Goal: Task Accomplishment & Management: Complete application form

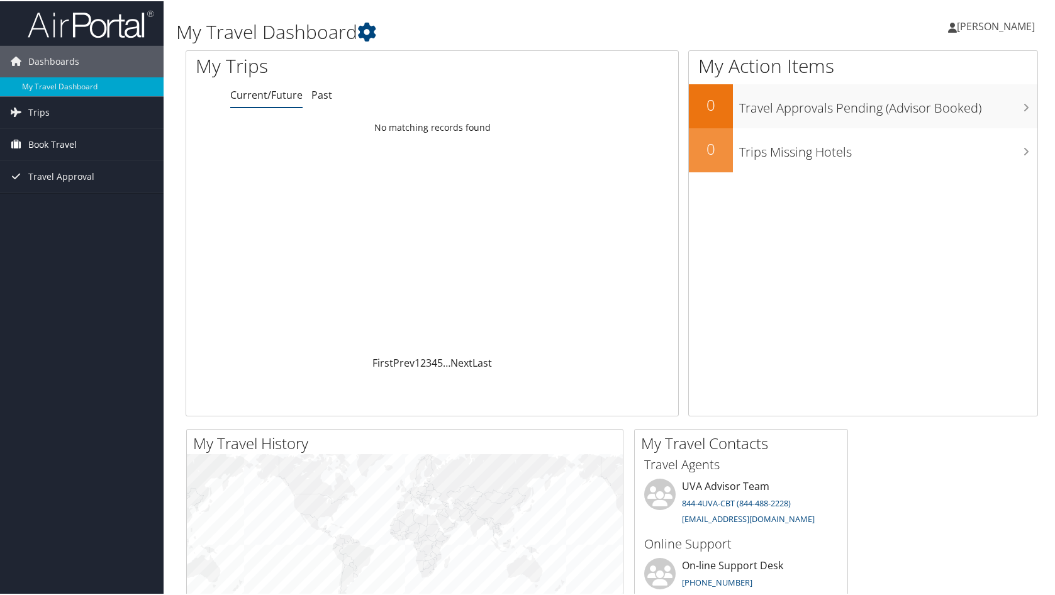
click at [141, 143] on link "Book Travel" at bounding box center [82, 143] width 164 height 31
click at [133, 151] on link "Book Travel" at bounding box center [82, 143] width 164 height 31
click at [138, 147] on link "Book Travel" at bounding box center [82, 143] width 164 height 31
click at [59, 124] on link "Trips" at bounding box center [82, 111] width 164 height 31
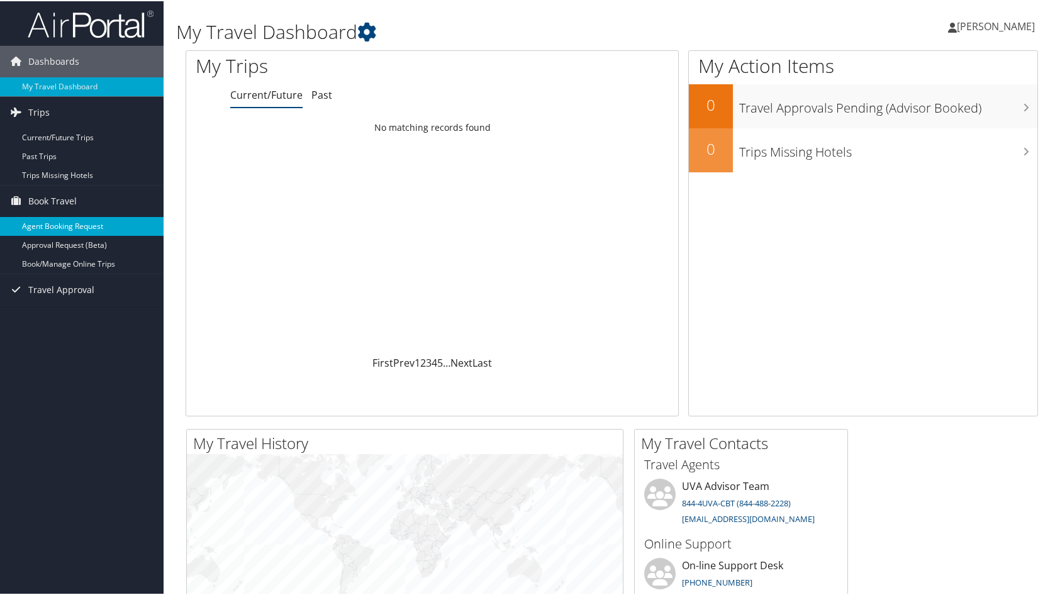
click at [86, 224] on link "Agent Booking Request" at bounding box center [82, 225] width 164 height 19
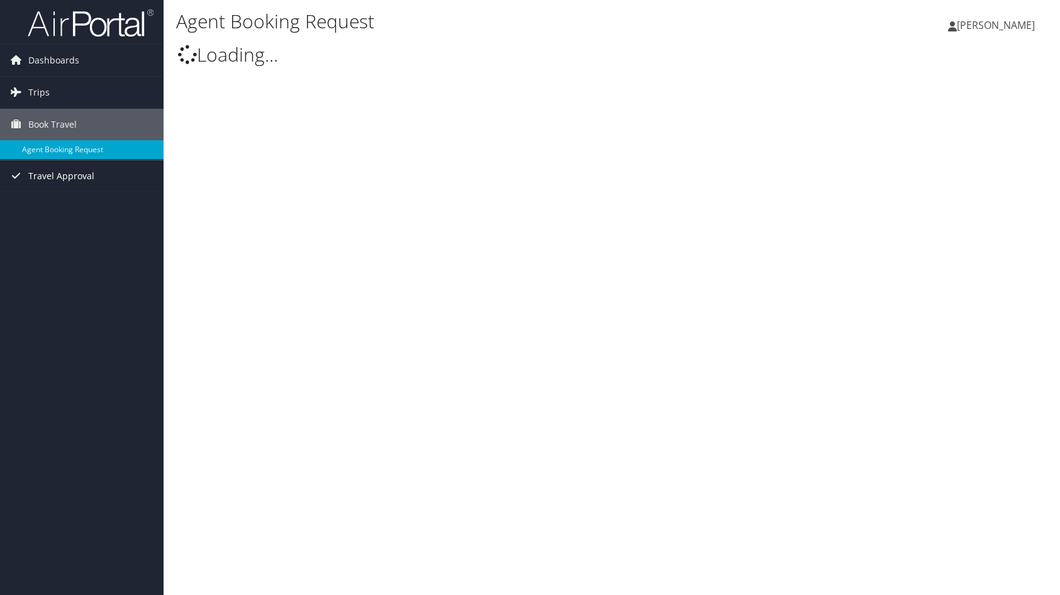
type input "[PERSON_NAME]"
select select "[EMAIL_ADDRESS][DOMAIN_NAME]"
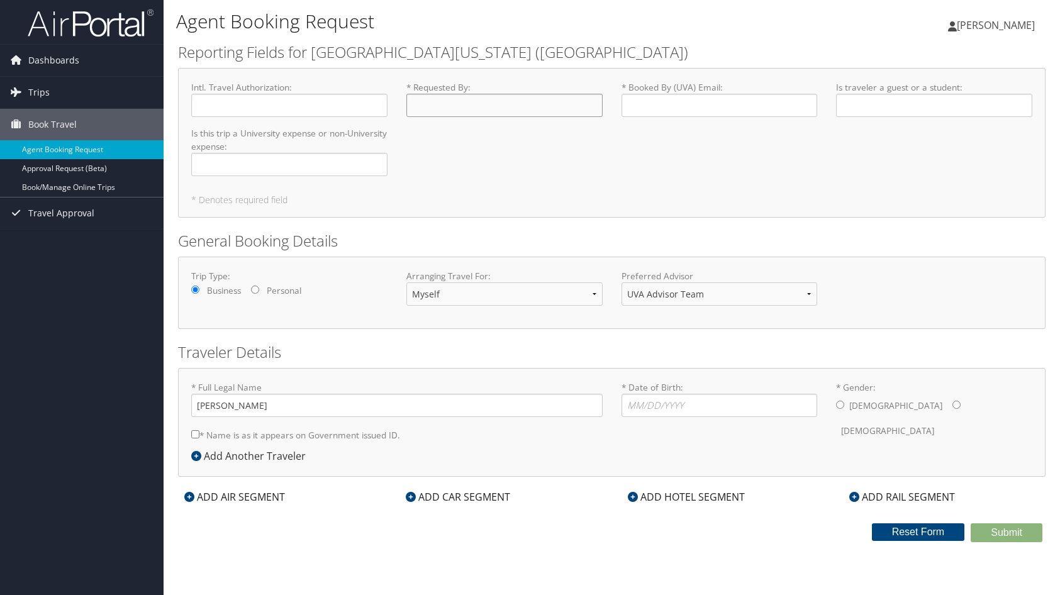
click at [434, 108] on input "* Requested By : Required" at bounding box center [505, 105] width 196 height 23
type input "[PERSON_NAME]"
type input "bh4dz@virginia.edu"
click at [666, 292] on select "UVA Advisor Team" at bounding box center [720, 294] width 196 height 23
click at [622, 283] on select "UVA Advisor Team" at bounding box center [720, 294] width 196 height 23
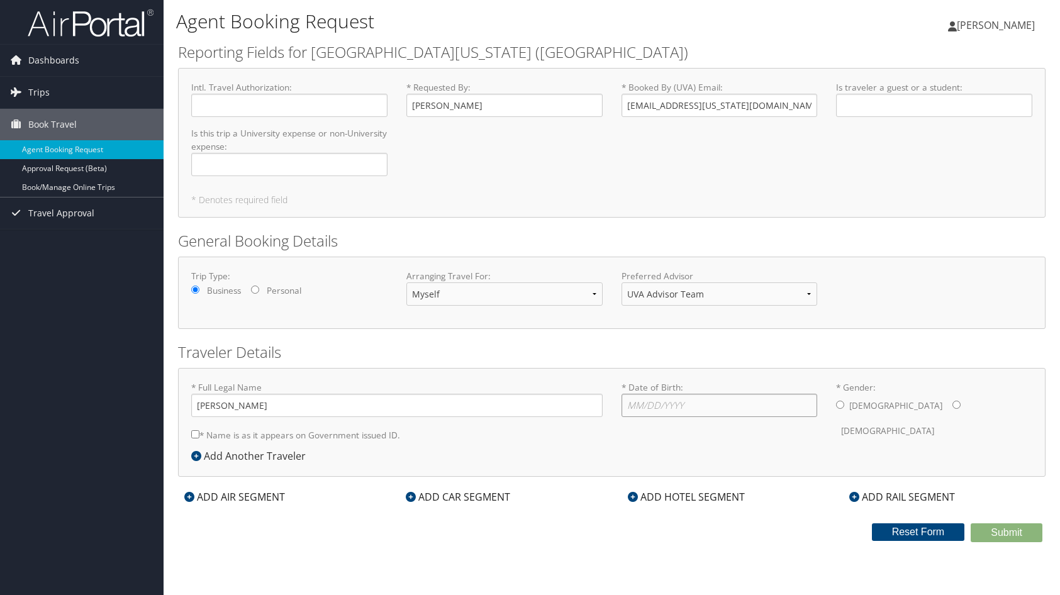
click at [646, 400] on input "* Date of Birth: Invalid Date" at bounding box center [720, 405] width 196 height 23
type input "10/11/1997"
click at [846, 409] on div "Male Female" at bounding box center [934, 418] width 196 height 49
click at [843, 406] on input "* Gender: Male Female" at bounding box center [840, 405] width 8 height 8
radio input "true"
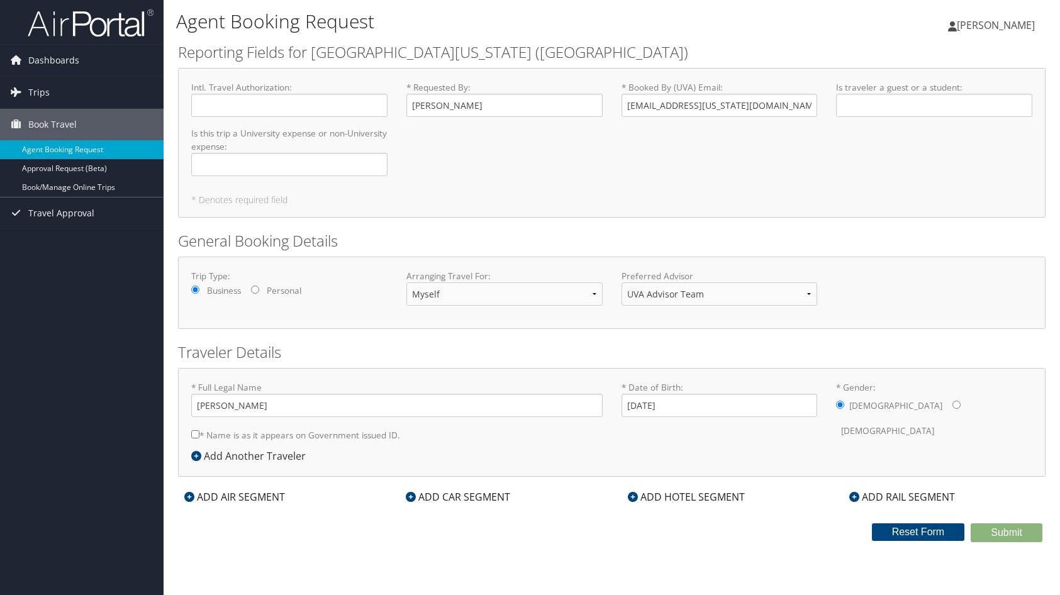
click at [196, 434] on input "* Name is as it appears on Government issued ID." at bounding box center [195, 434] width 8 height 8
checkbox input "true"
click at [471, 498] on div "ADD CAR SEGMENT" at bounding box center [458, 497] width 117 height 15
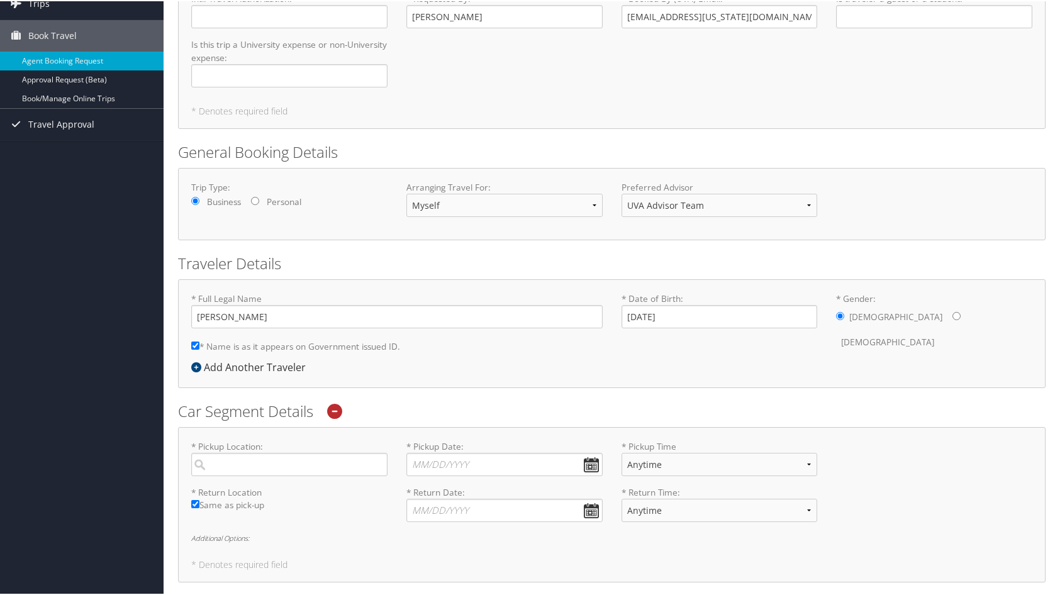
scroll to position [98, 0]
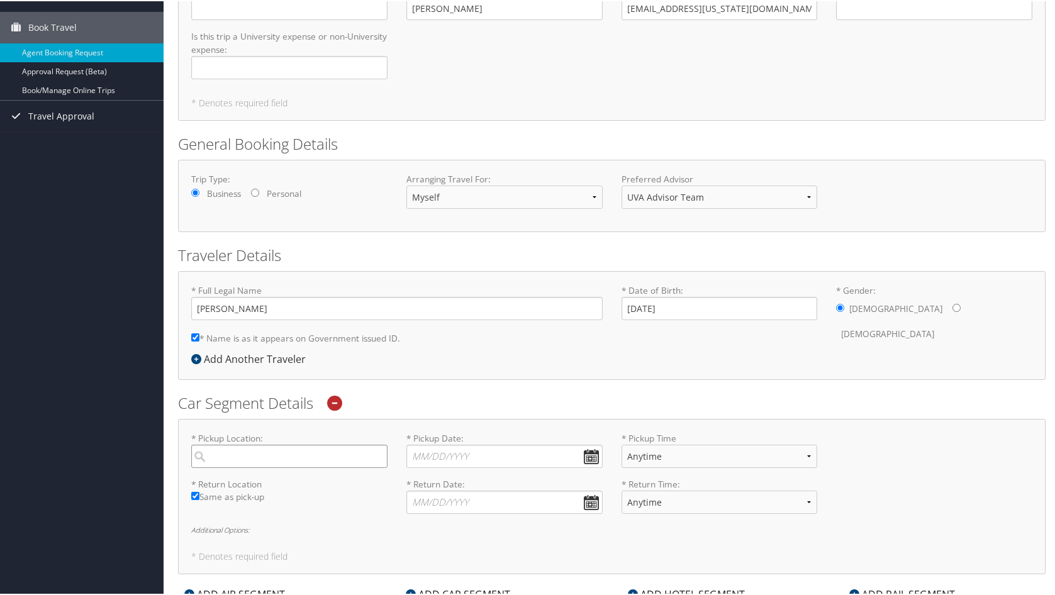
click at [315, 457] on input "search" at bounding box center [289, 455] width 196 height 23
type input "Charlottesville"
type input "[PERSON_NAME]"
click at [417, 454] on input "* Pickup Date: Dates must be valid" at bounding box center [505, 455] width 196 height 23
click at [482, 541] on td "8" at bounding box center [477, 539] width 17 height 17
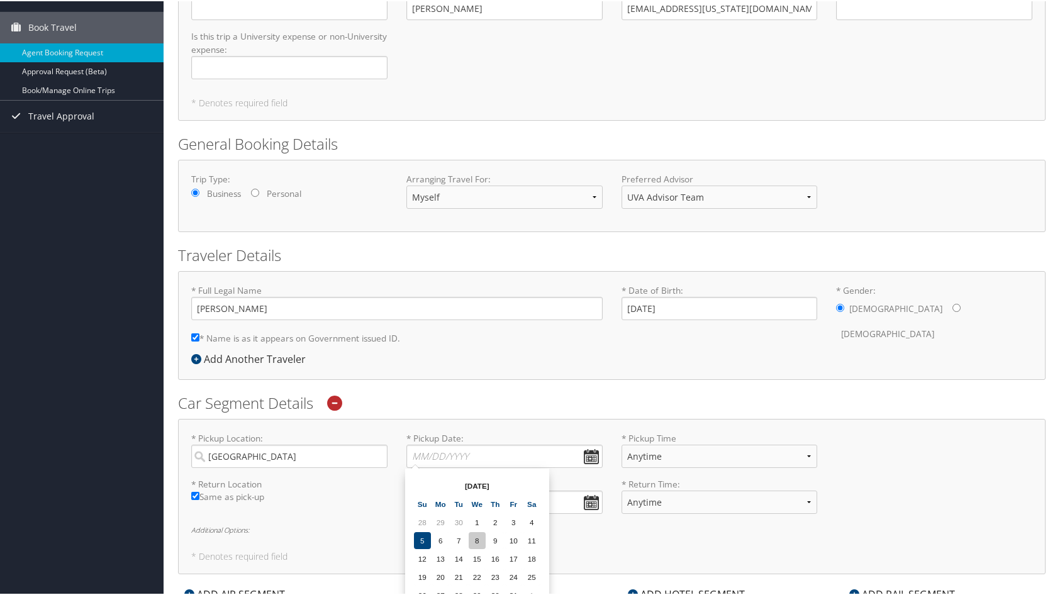
type input "10/08/2025"
click at [587, 507] on input "* Return Date: Dates must be valid" at bounding box center [505, 501] width 196 height 23
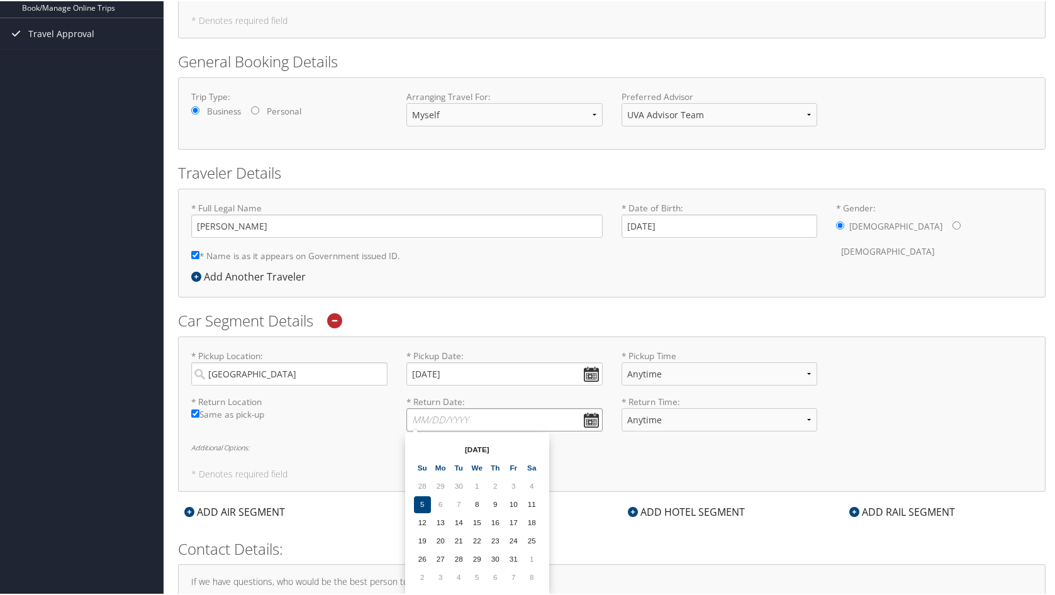
scroll to position [189, 0]
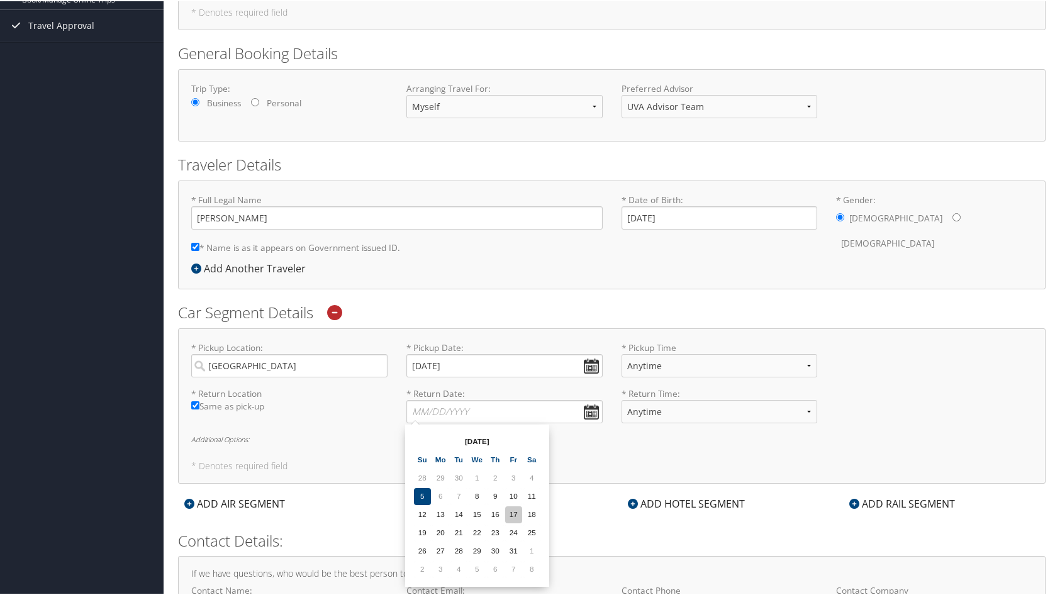
click at [517, 516] on td "17" at bounding box center [513, 513] width 17 height 17
type input "10/17/2025"
click at [680, 370] on select "Anytime 12:00 AM 1:00 AM 2:00 AM 3:00 AM 4:00 AM 5:00 AM 6:00 AM 7:00 AM 8:00 A…" at bounding box center [720, 364] width 196 height 23
select select "12:00 PM"
click at [622, 353] on select "Anytime 12:00 AM 1:00 AM 2:00 AM 3:00 AM 4:00 AM 5:00 AM 6:00 AM 7:00 AM 8:00 A…" at bounding box center [720, 364] width 196 height 23
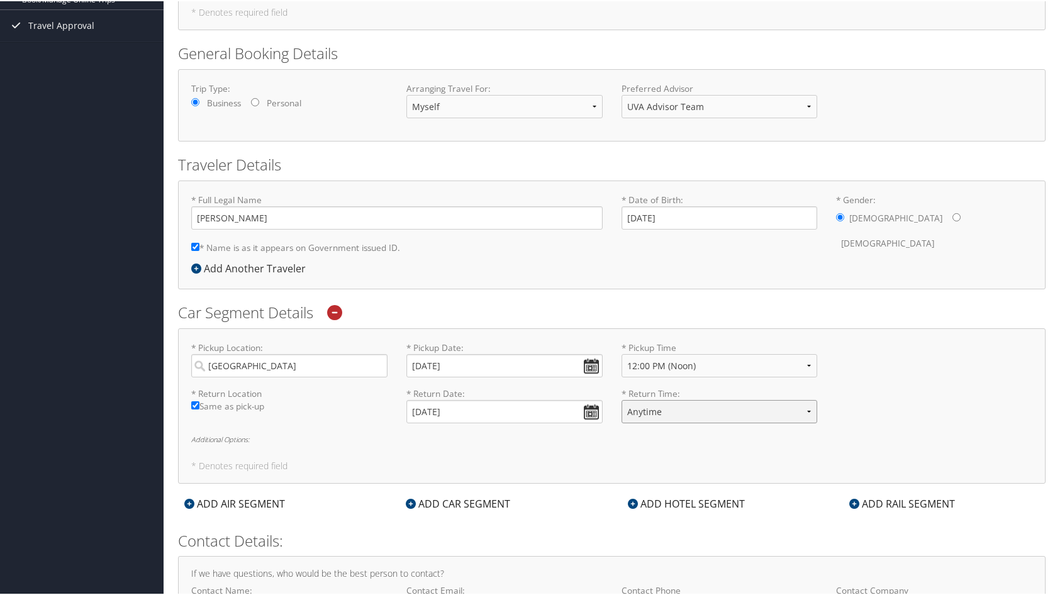
click at [687, 414] on select "Anytime 12:00 AM 1:00 AM 2:00 AM 3:00 AM 4:00 AM 5:00 AM 6:00 AM 7:00 AM 8:00 A…" at bounding box center [720, 410] width 196 height 23
select select "9:00 PM"
click at [622, 399] on select "Anytime 12:00 AM 1:00 AM 2:00 AM 3:00 AM 4:00 AM 5:00 AM 6:00 AM 7:00 AM 8:00 A…" at bounding box center [720, 410] width 196 height 23
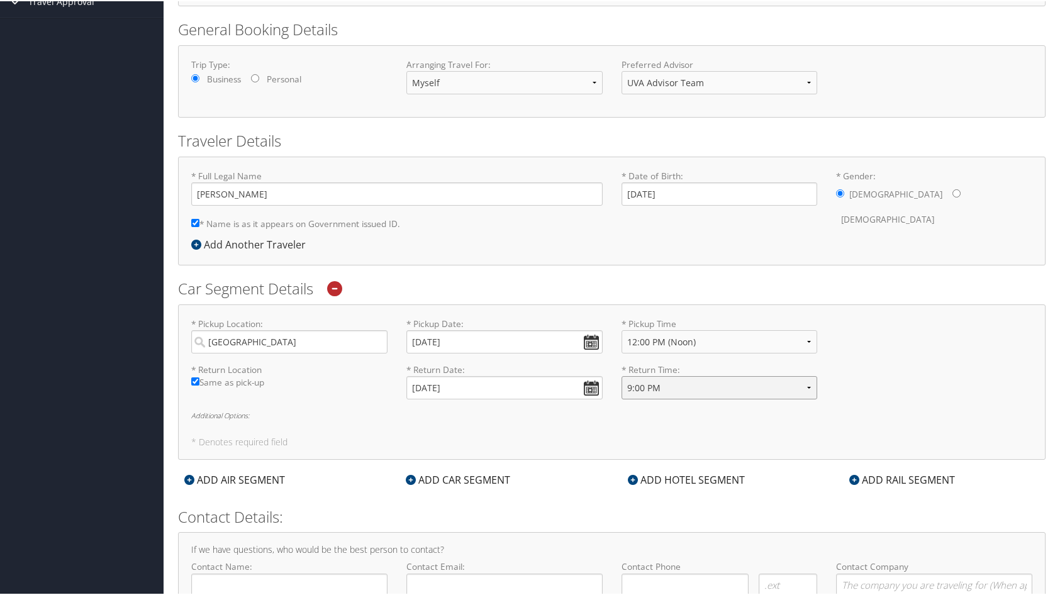
scroll to position [283, 0]
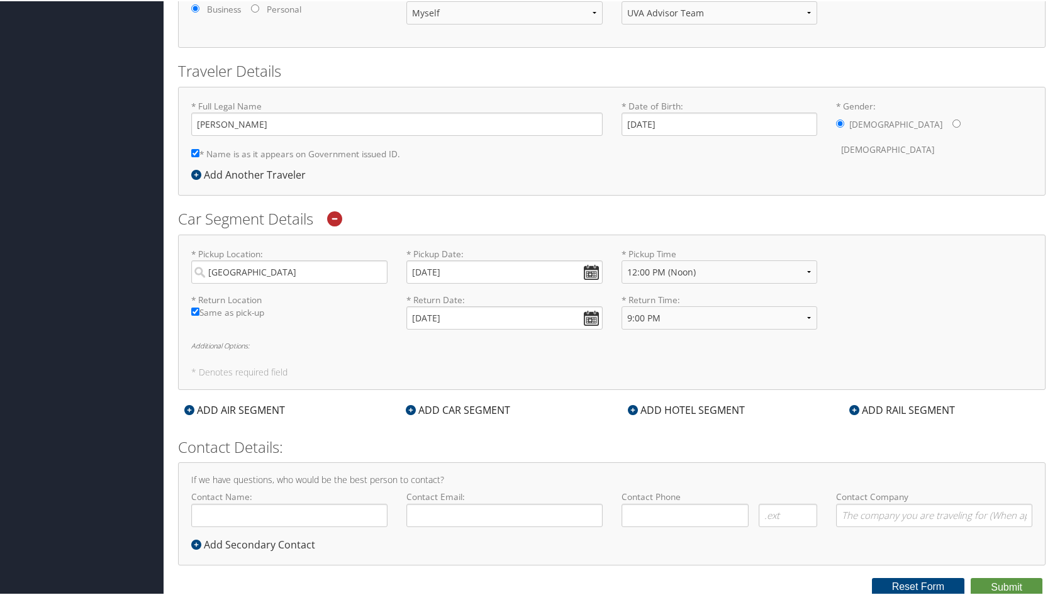
click at [234, 345] on h6 "Additional Options:" at bounding box center [611, 344] width 841 height 7
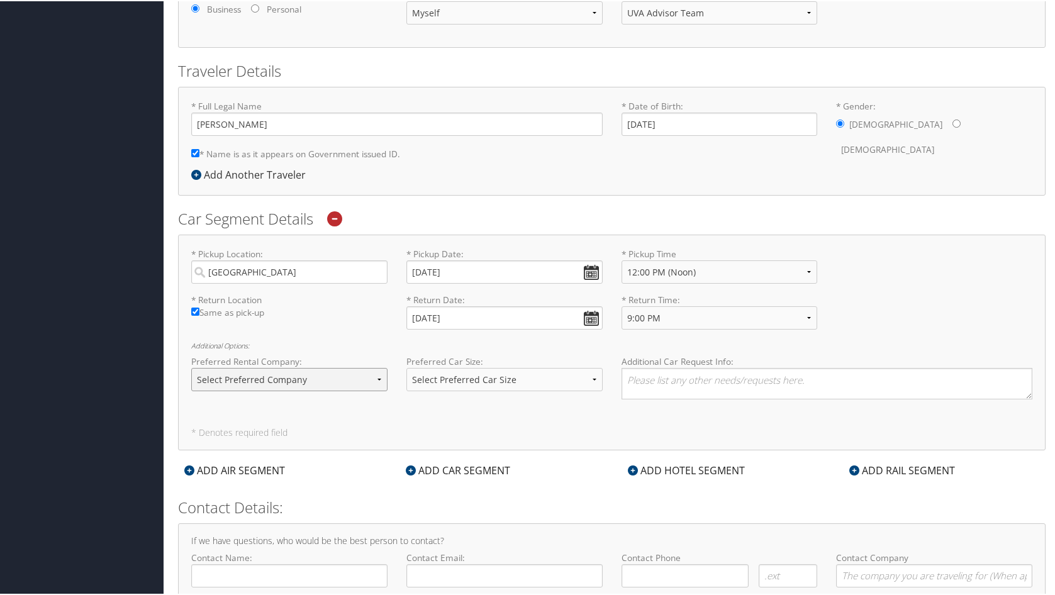
click at [287, 370] on select "Select Preferred Company Avis Enterprise National Hertz Budget Alamo Thrifty Do…" at bounding box center [289, 378] width 196 height 23
click at [496, 379] on select "Select Preferred Car Size Standard Full Size Economy Intermediate Mini Compact …" at bounding box center [505, 378] width 196 height 23
click at [699, 383] on textarea at bounding box center [828, 382] width 412 height 31
type textarea "A"
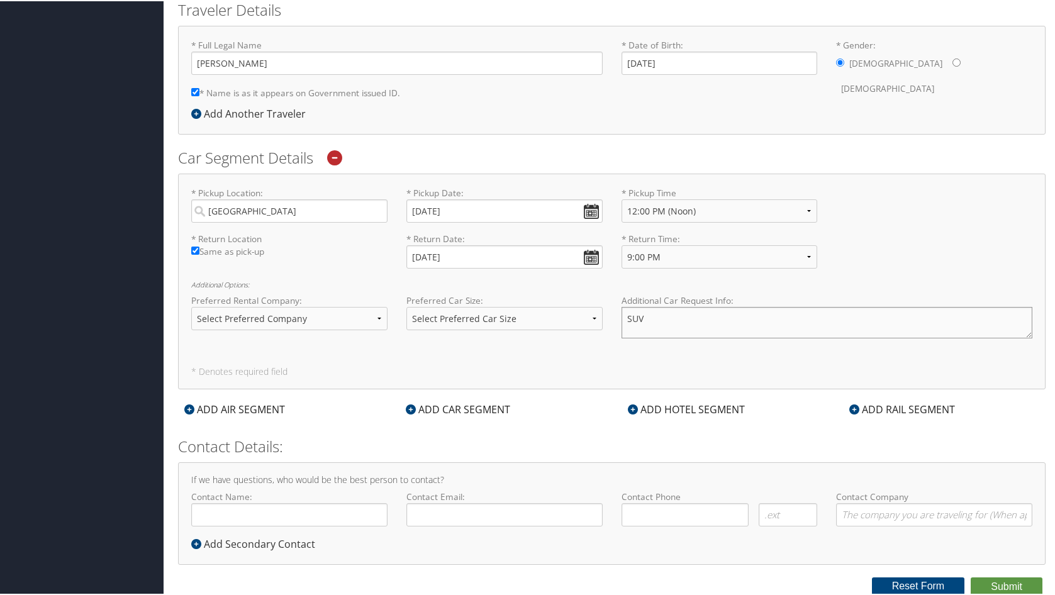
type textarea "SUV"
click at [373, 510] on input "Contact Name:" at bounding box center [289, 513] width 196 height 23
type input "[PERSON_NAME]"
type input "bh4dz@virginia.edu"
type input "( ) -"
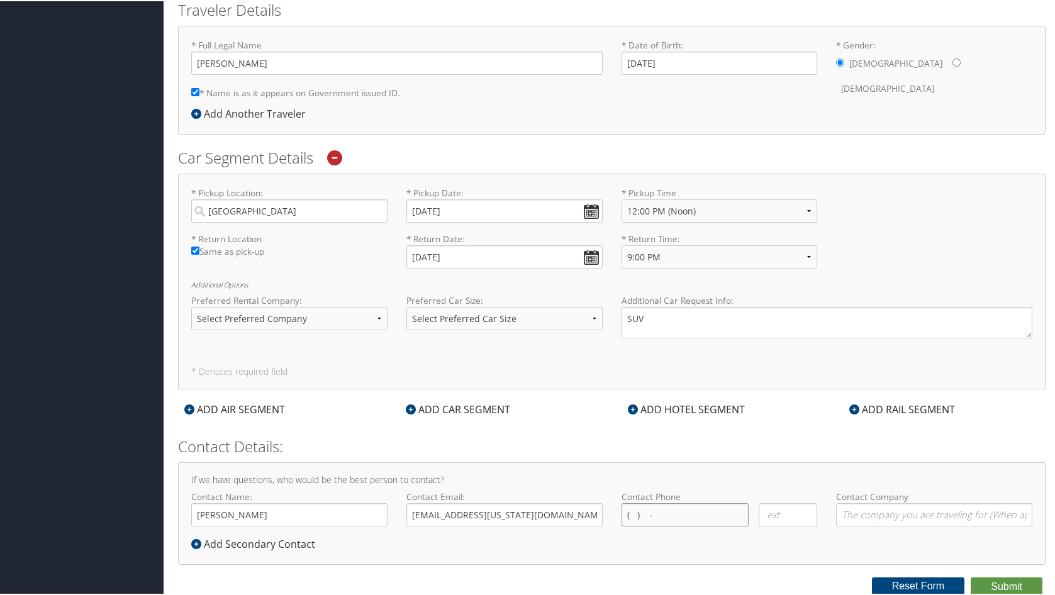
click at [638, 521] on input "( ) -" at bounding box center [686, 513] width 128 height 23
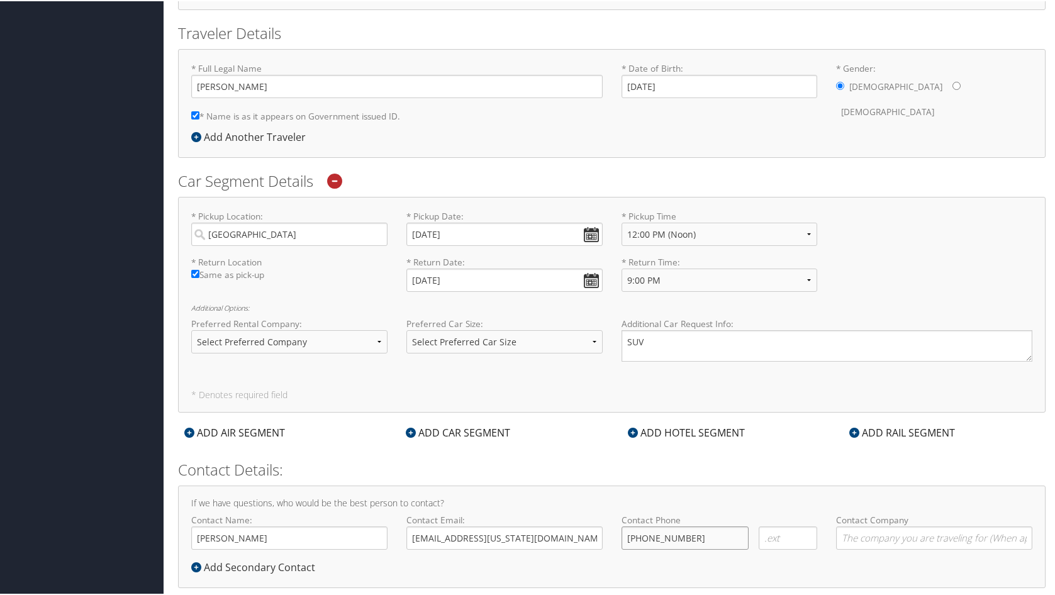
type input "[PHONE_NUMBER]"
click at [359, 291] on div "* Return Location Required Same as pick-up * Return Date: 10/17/2025 Dates must…" at bounding box center [612, 278] width 860 height 46
click at [318, 242] on input "Charlottesville" at bounding box center [289, 233] width 196 height 23
click at [318, 235] on input "Charlottesville" at bounding box center [289, 233] width 196 height 23
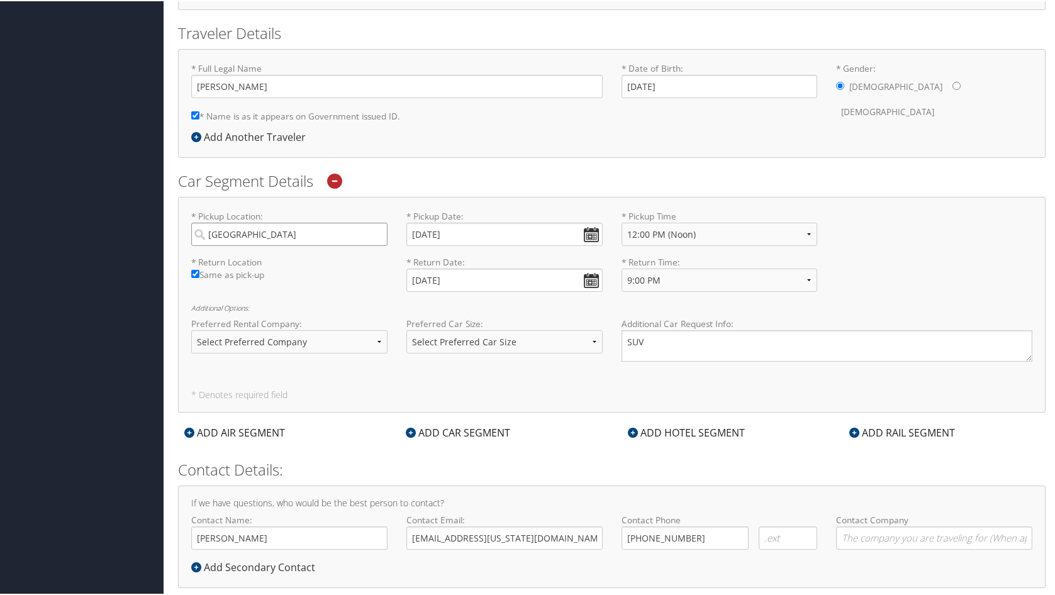
click at [371, 235] on input "Charlottesville" at bounding box center [289, 233] width 196 height 23
click at [377, 233] on input "Charlottesville" at bounding box center [289, 233] width 196 height 23
click at [342, 234] on input "search" at bounding box center [289, 233] width 196 height 23
type input "2"
click at [289, 276] on div "City" at bounding box center [290, 275] width 179 height 16
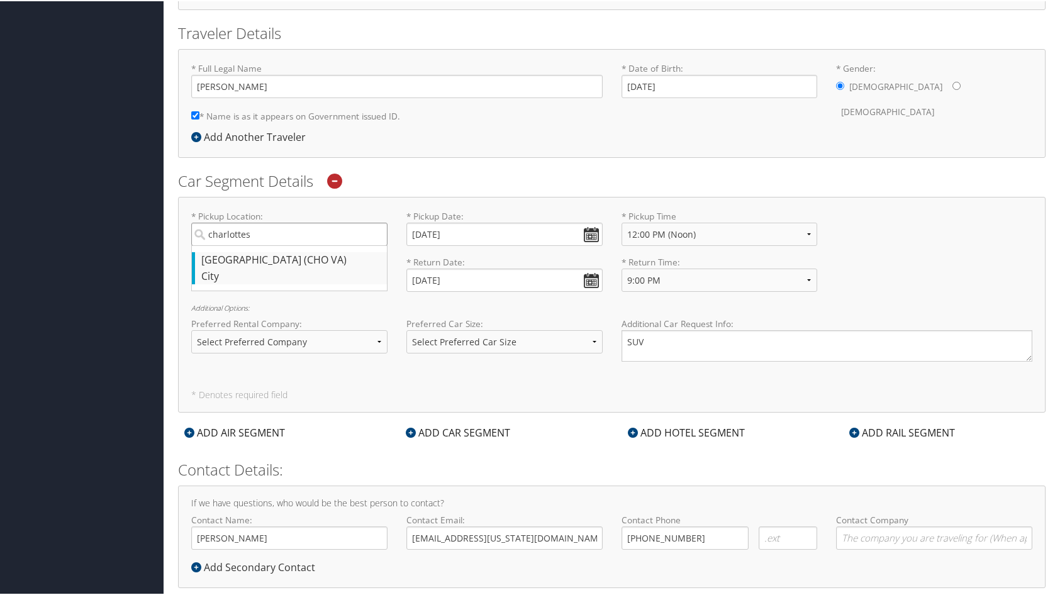
click at [289, 245] on input "charlottes" at bounding box center [289, 233] width 196 height 23
type input "Charlottesville"
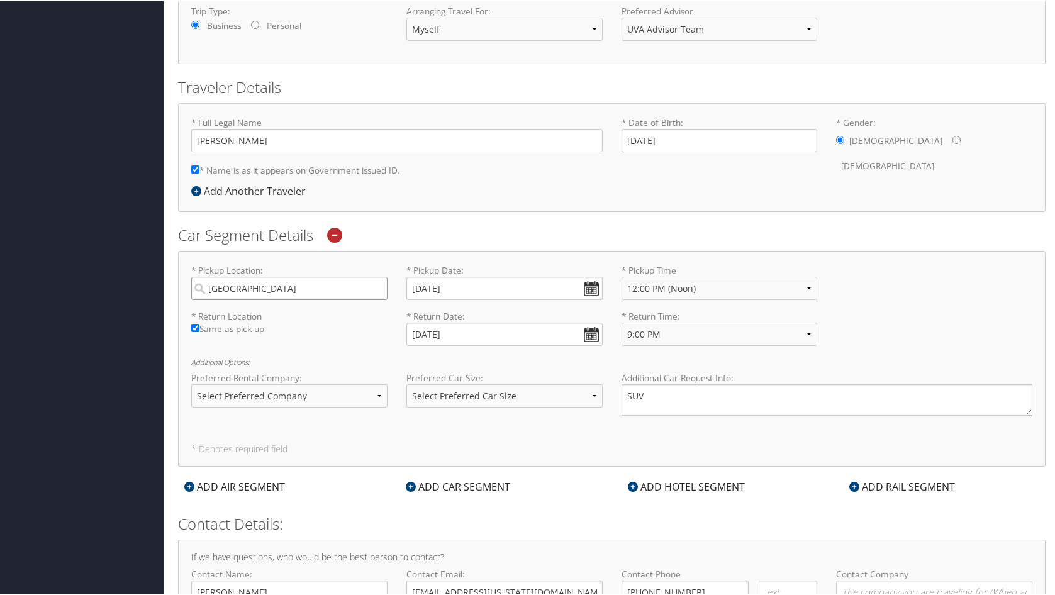
scroll to position [344, 0]
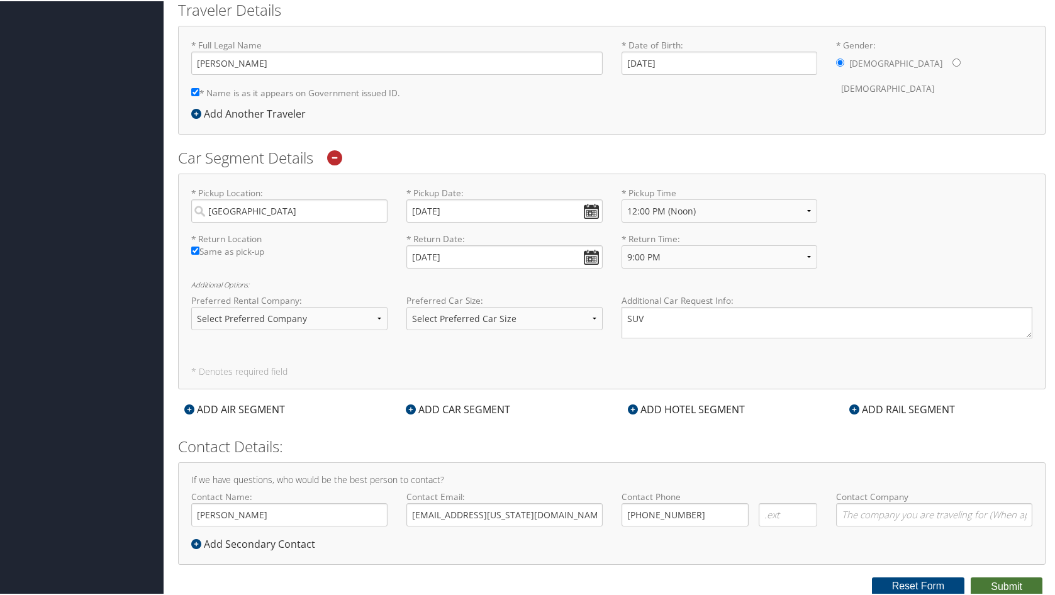
click at [992, 584] on button "Submit" at bounding box center [1007, 585] width 72 height 19
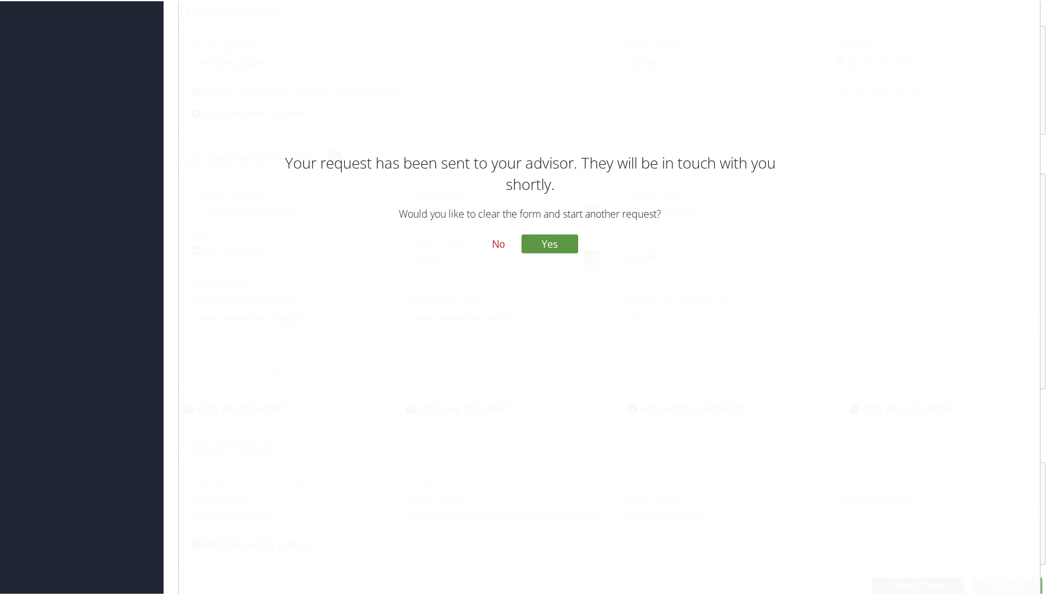
click at [493, 244] on button "No" at bounding box center [498, 242] width 33 height 21
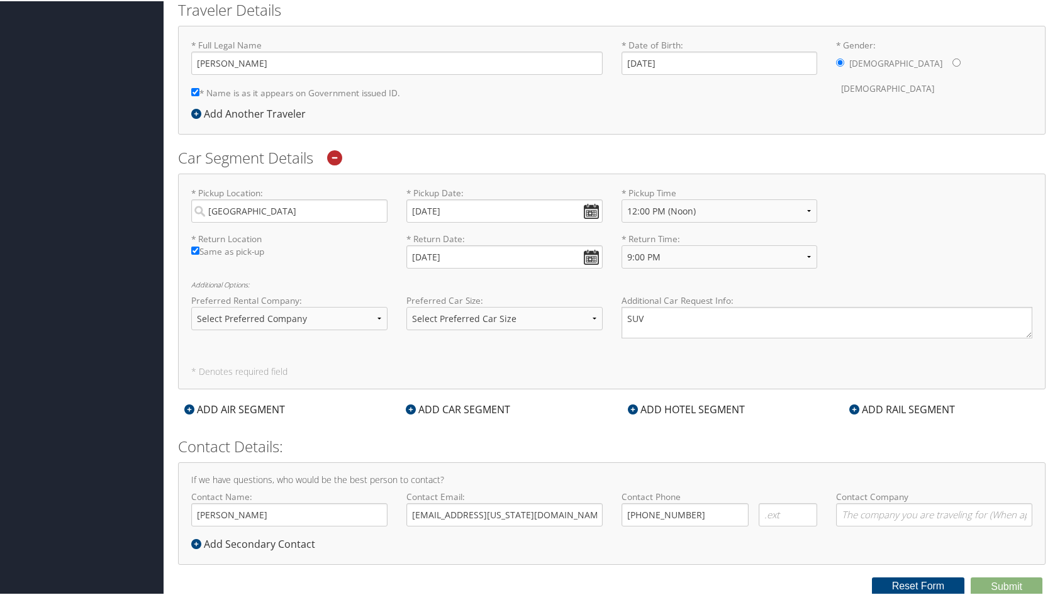
scroll to position [0, 0]
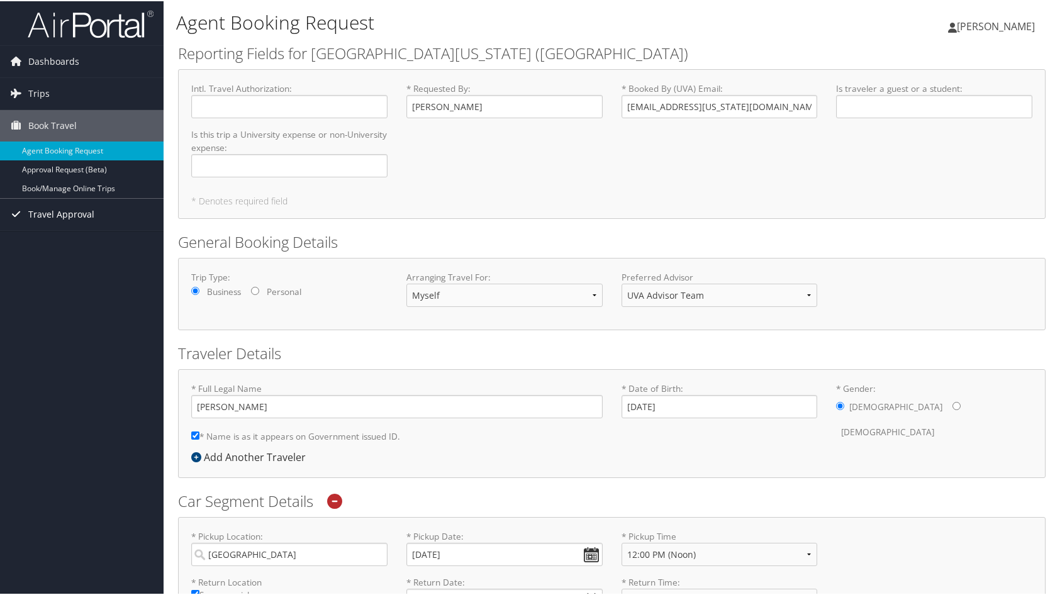
click at [68, 218] on span "Travel Approval" at bounding box center [61, 213] width 66 height 31
click at [70, 234] on link "Pending Trip Approvals" at bounding box center [82, 238] width 164 height 19
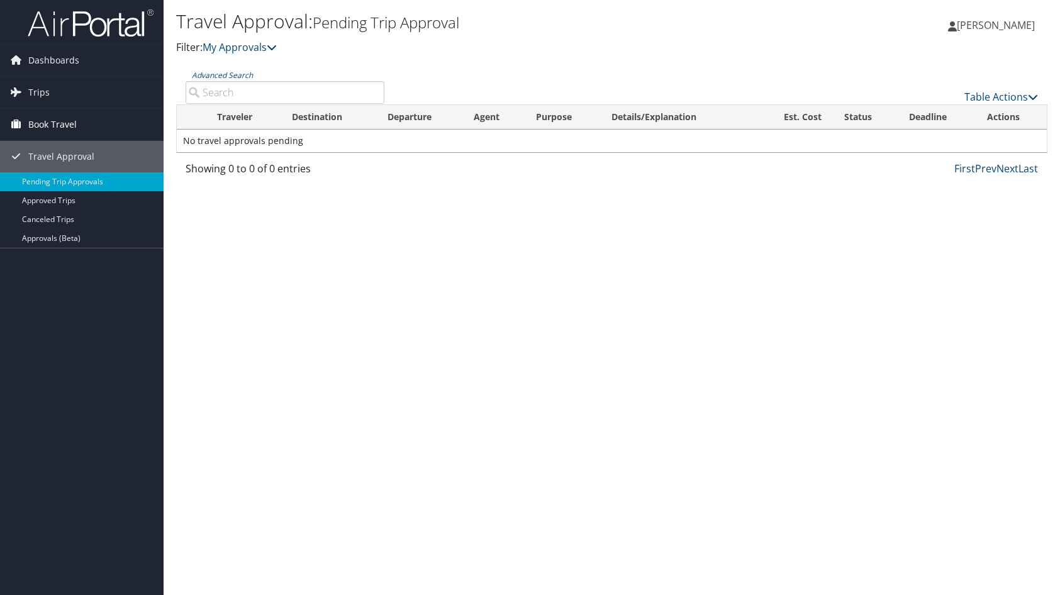
click at [53, 133] on span "Book Travel" at bounding box center [52, 124] width 48 height 31
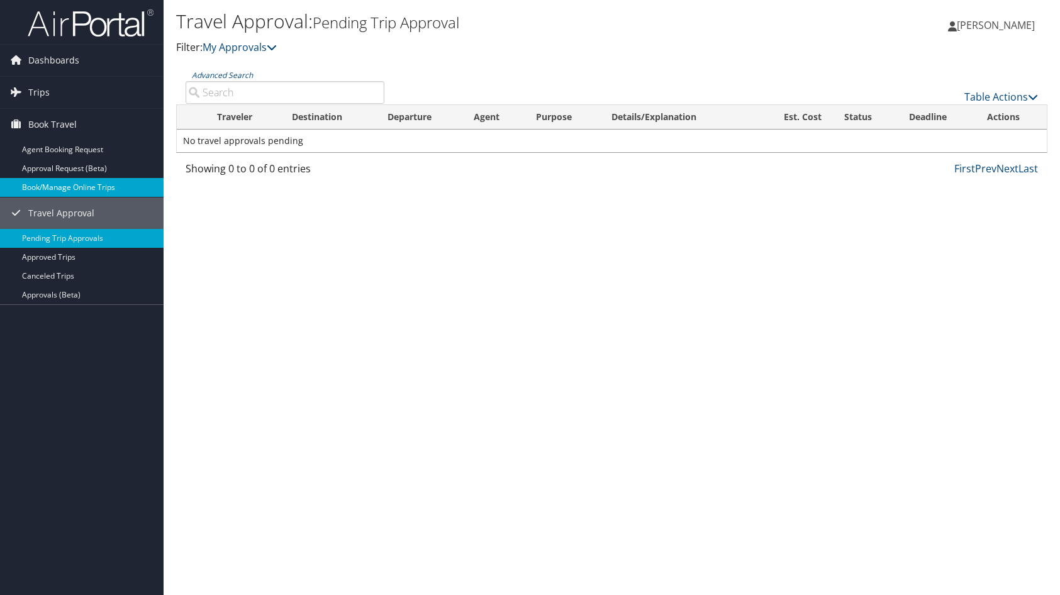
click at [100, 184] on link "Book/Manage Online Trips" at bounding box center [82, 187] width 164 height 19
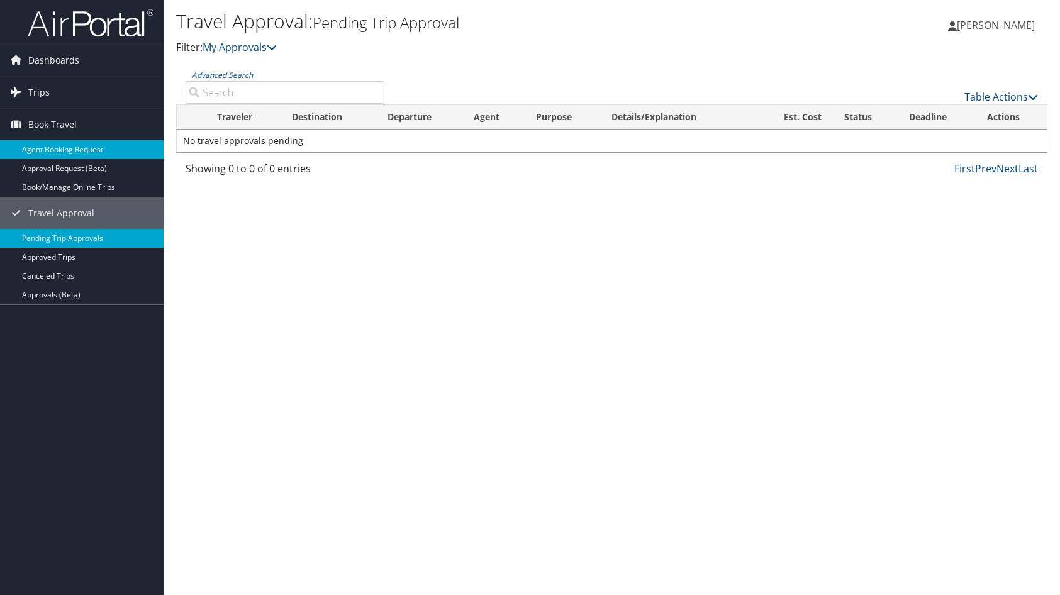
click at [94, 151] on link "Agent Booking Request" at bounding box center [82, 149] width 164 height 19
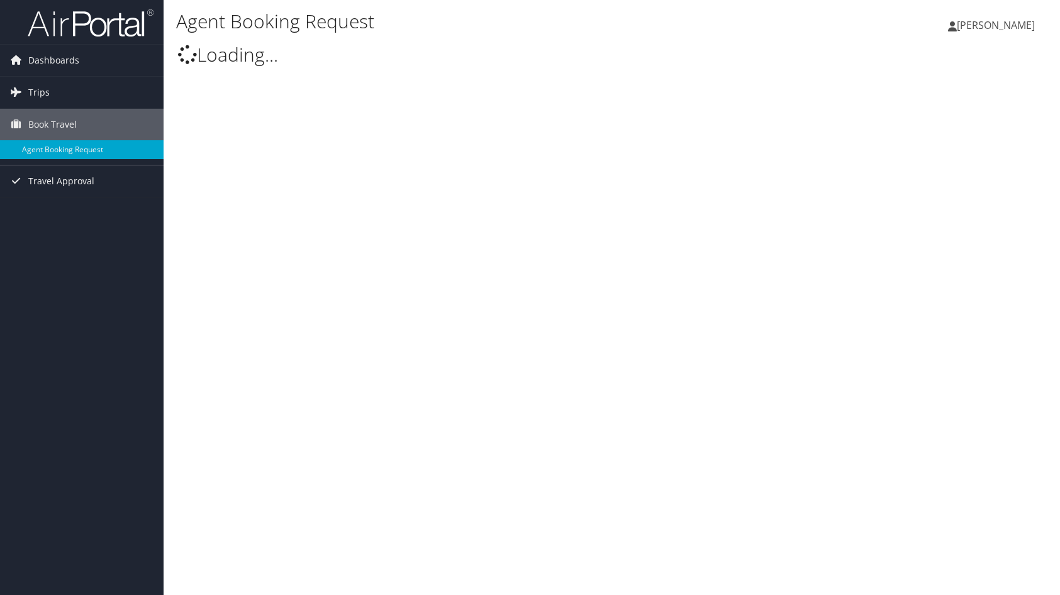
type input "[PERSON_NAME]"
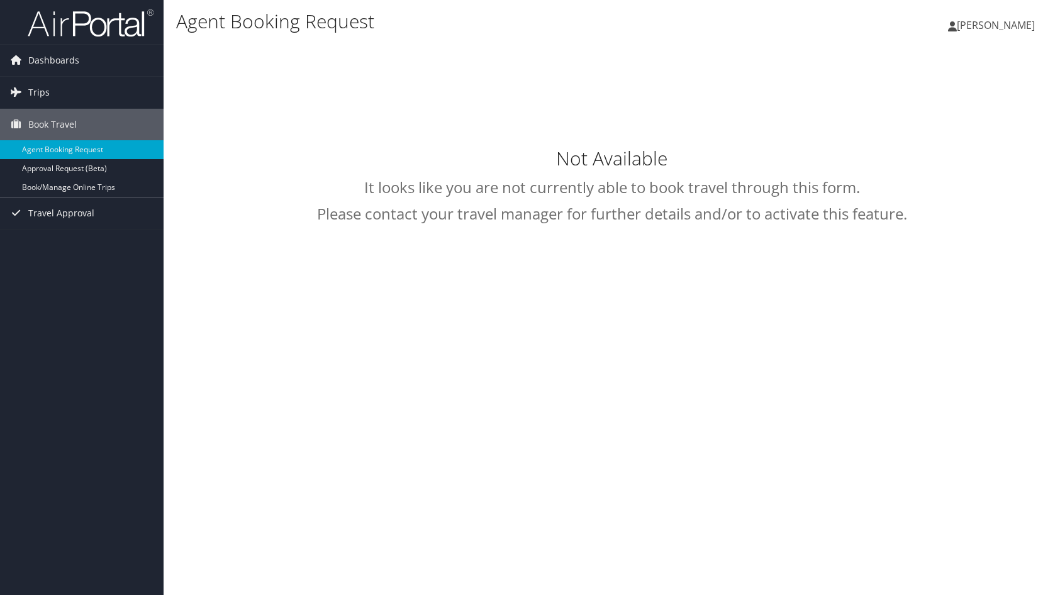
select select "[EMAIL_ADDRESS][DOMAIN_NAME]"
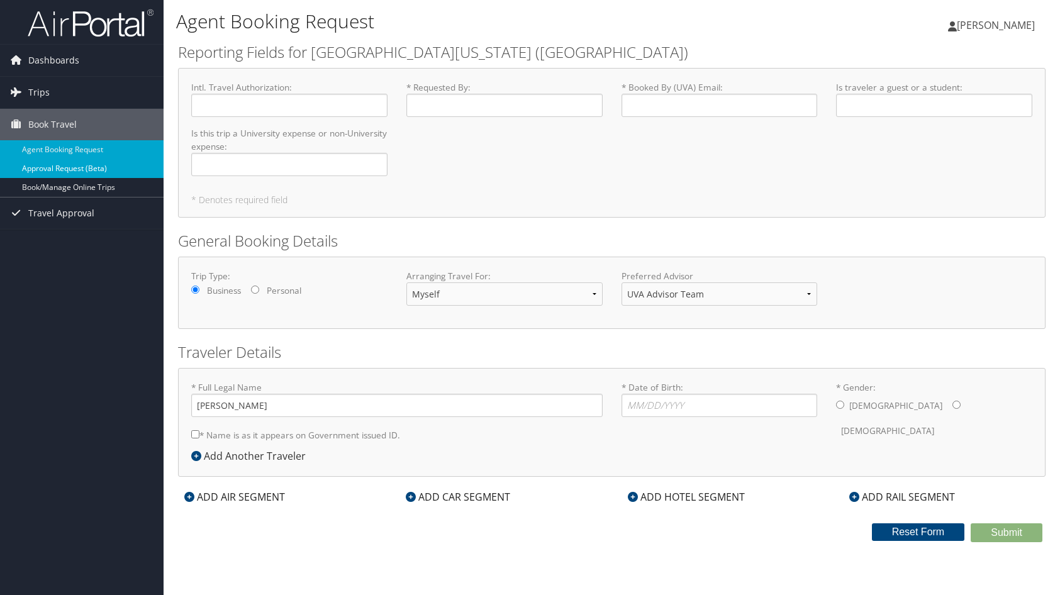
click at [96, 168] on link "Approval Request (Beta)" at bounding box center [82, 168] width 164 height 19
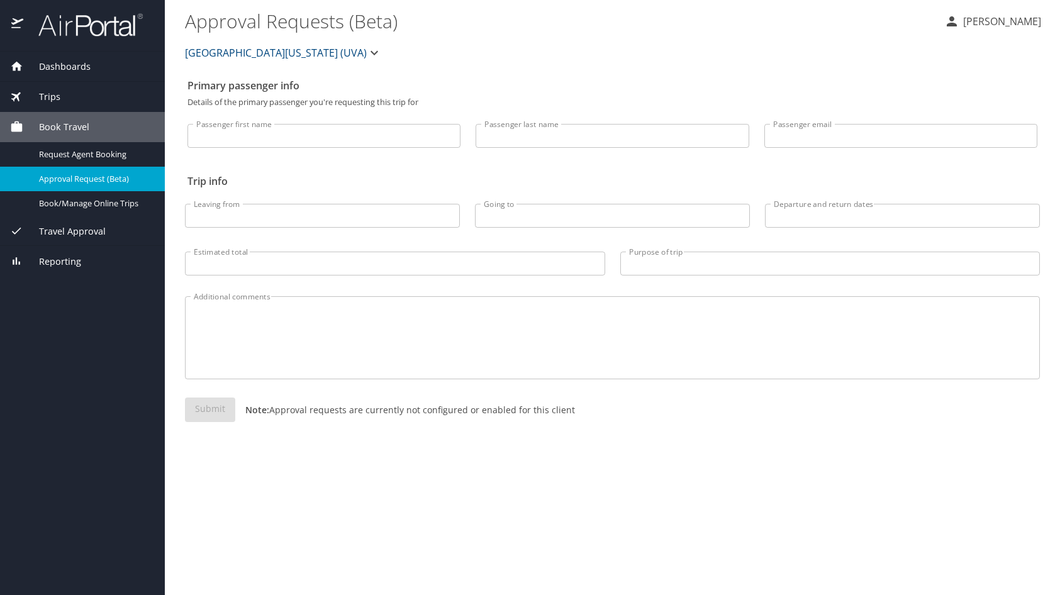
select select "US"
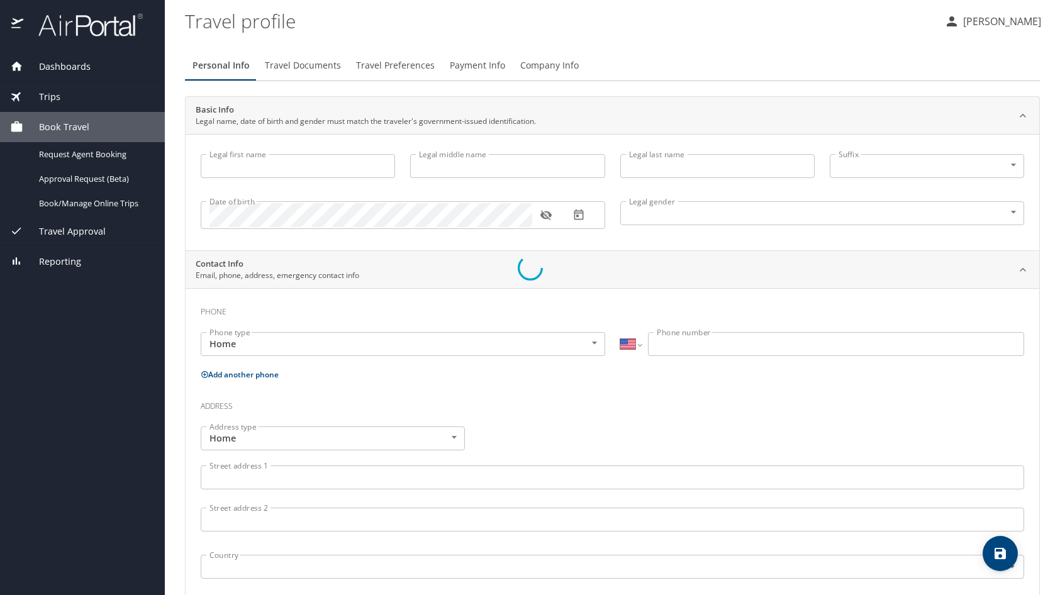
type input "Baiqiang"
type input "[PERSON_NAME]"
type input "Undisclosed"
select select "US"
